Goal: Task Accomplishment & Management: Use online tool/utility

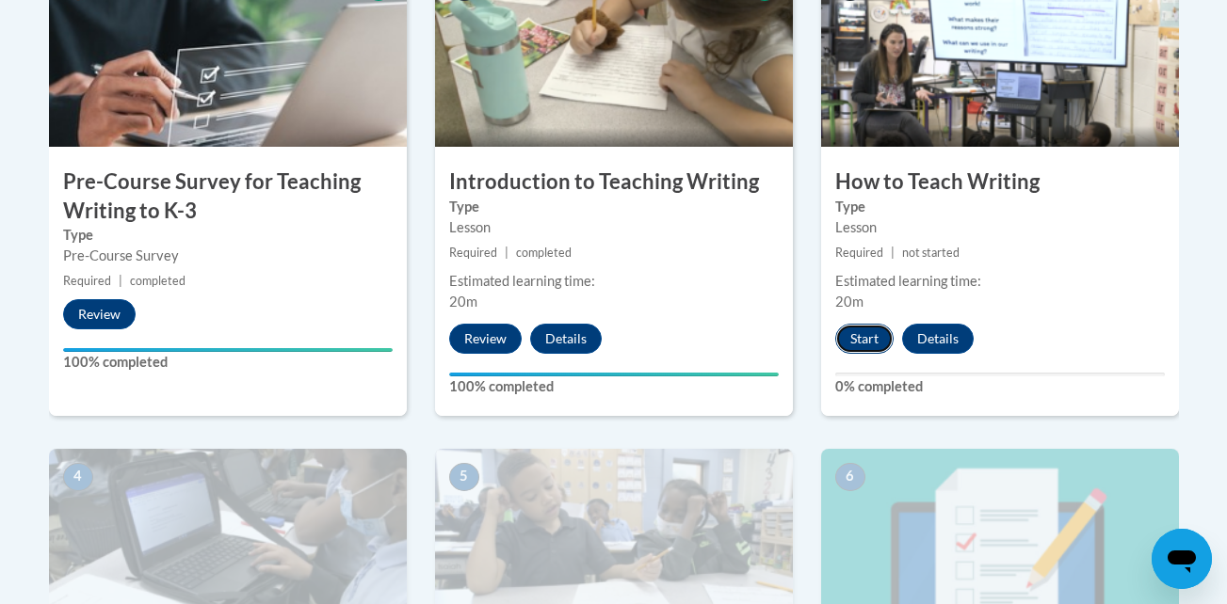
click at [863, 345] on button "Start" at bounding box center [864, 339] width 58 height 30
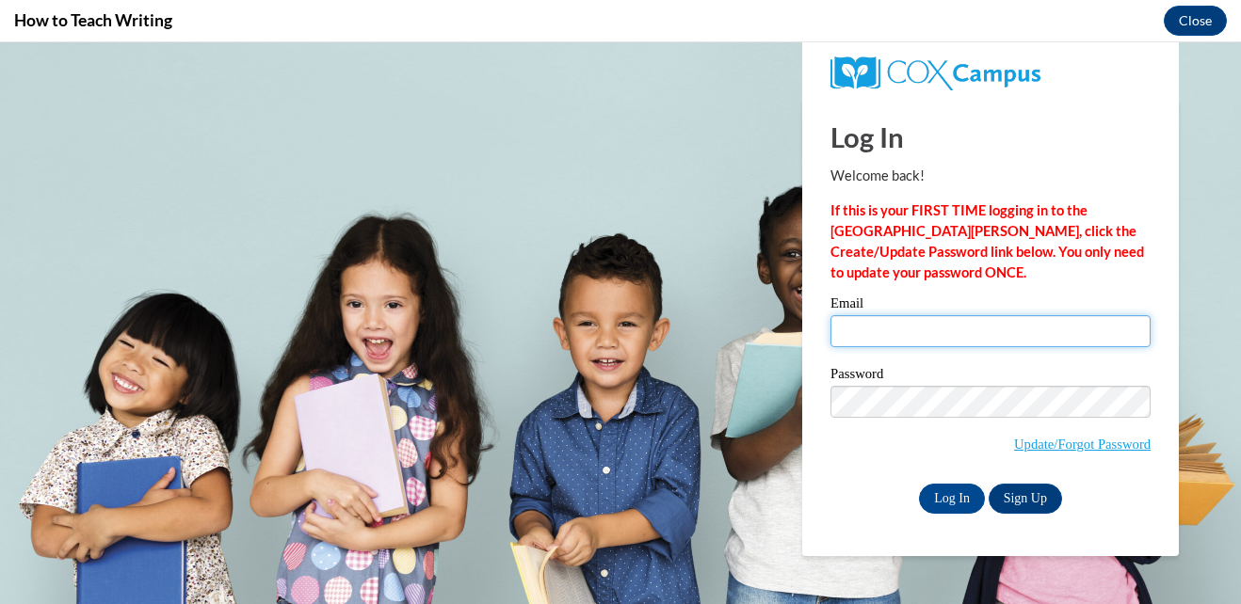
click at [891, 327] on input "Email" at bounding box center [990, 331] width 320 height 32
type input "kmitchell-howard@tiger.brenau.edu"
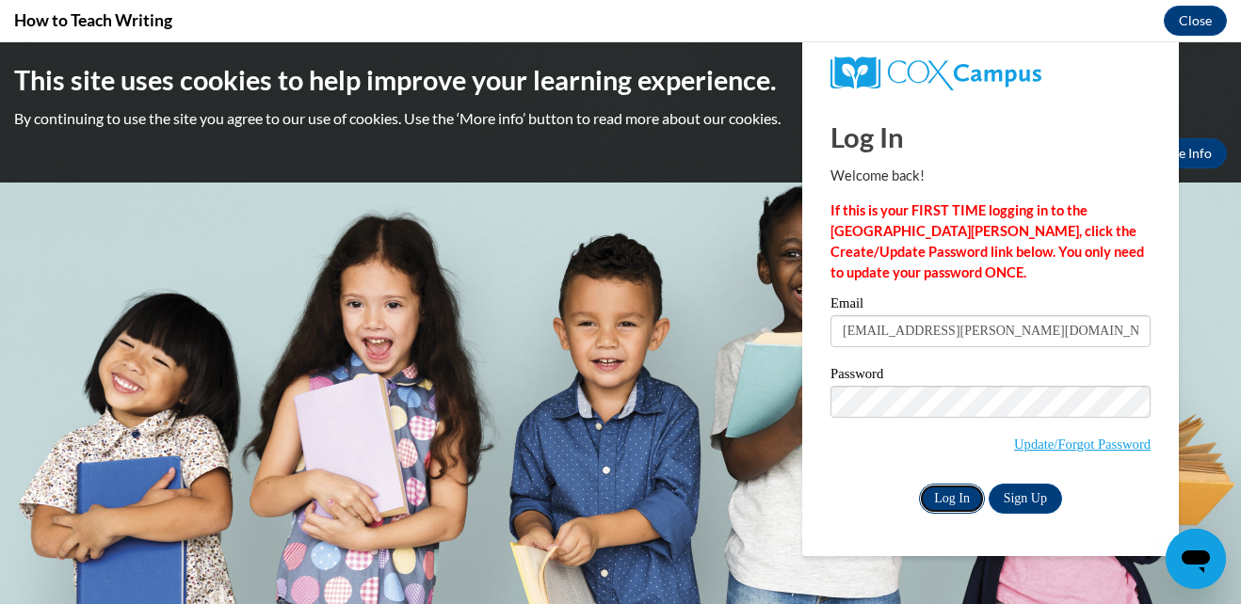
click at [936, 495] on input "Log In" at bounding box center [952, 499] width 66 height 30
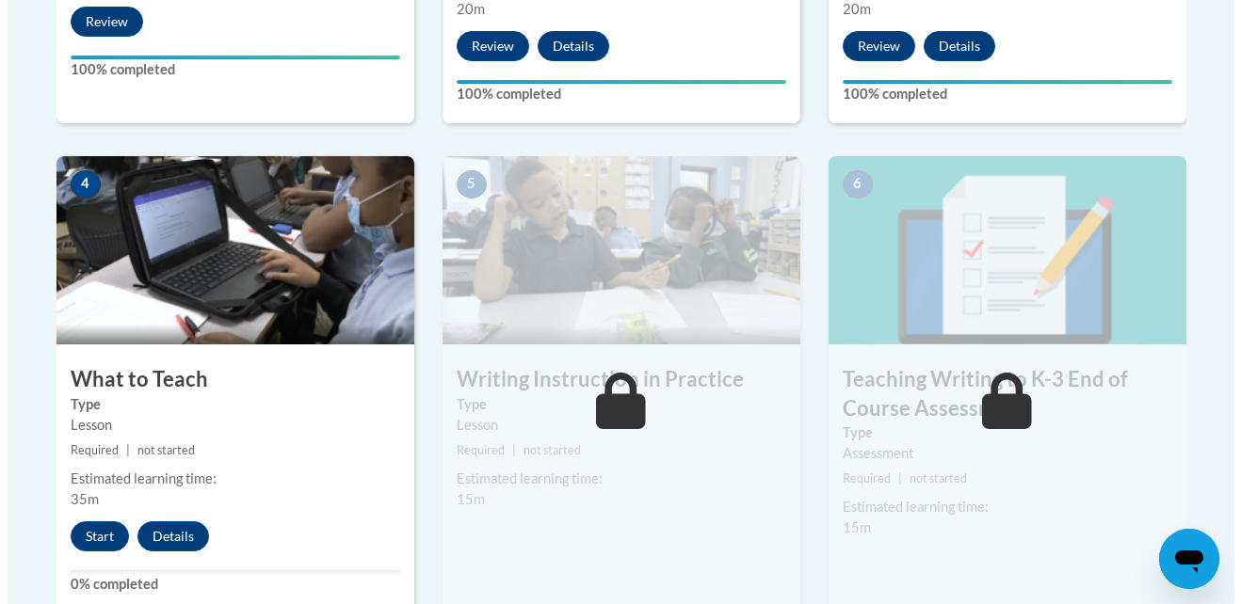
scroll to position [979, 0]
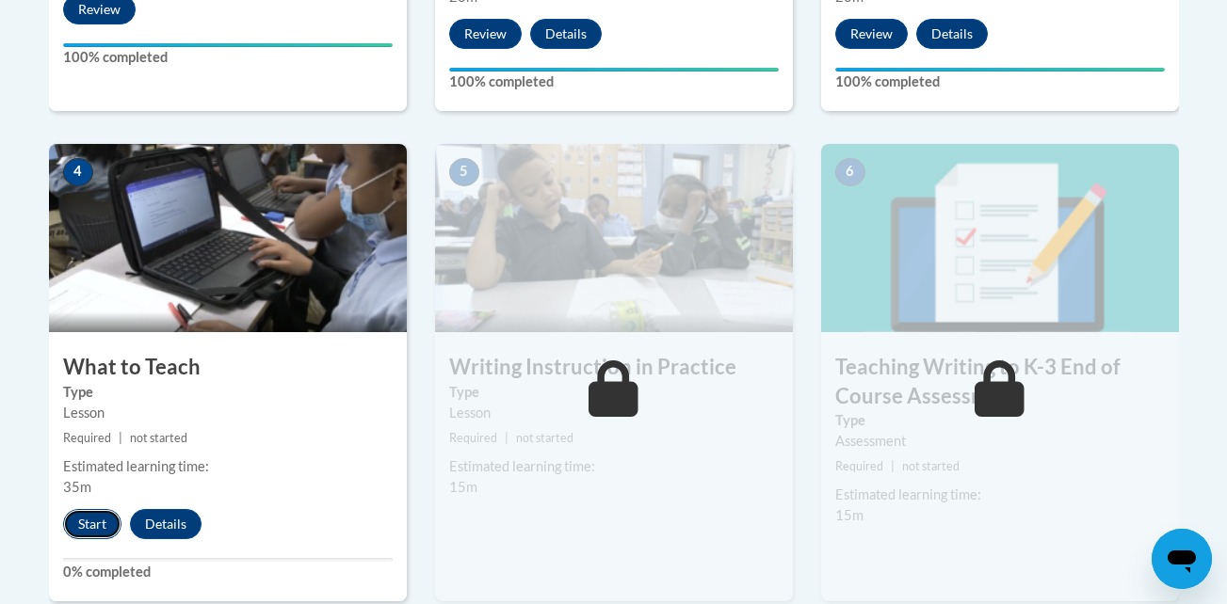
click at [106, 522] on button "Start" at bounding box center [92, 524] width 58 height 30
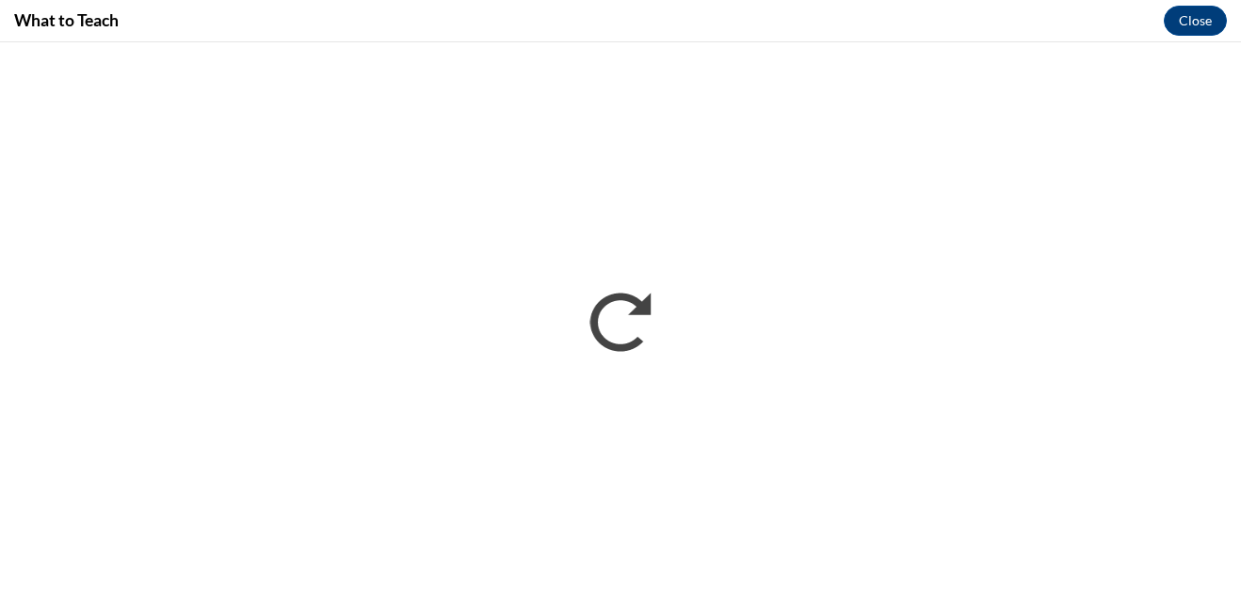
scroll to position [0, 0]
